Goal: Find specific page/section: Find specific page/section

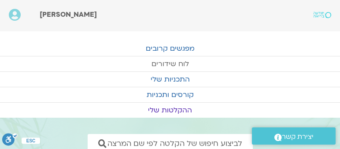
click at [176, 62] on link "לוח שידורים" at bounding box center [170, 63] width 340 height 15
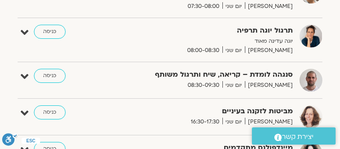
scroll to position [252, 0]
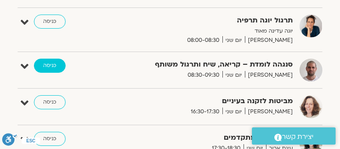
click at [47, 64] on link "כניסה" at bounding box center [50, 66] width 32 height 14
